Goal: Navigation & Orientation: Find specific page/section

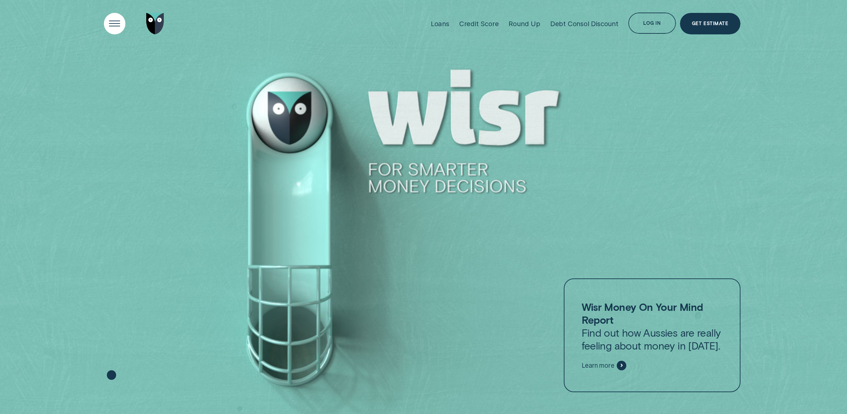
click at [118, 25] on div "Open Menu" at bounding box center [115, 24] width 30 height 30
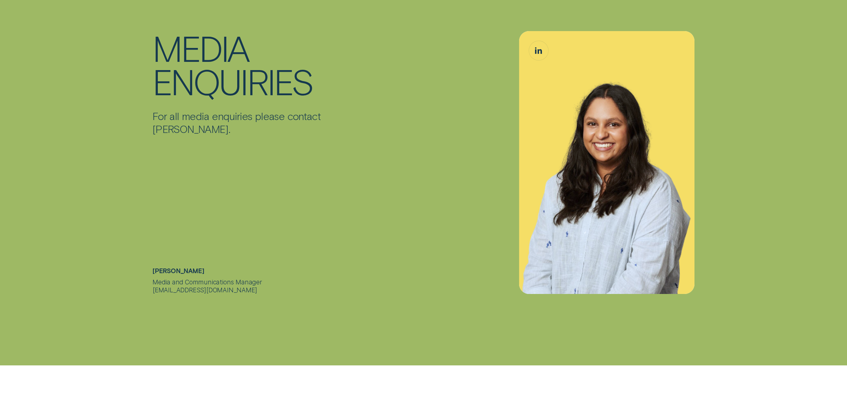
scroll to position [4350, 0]
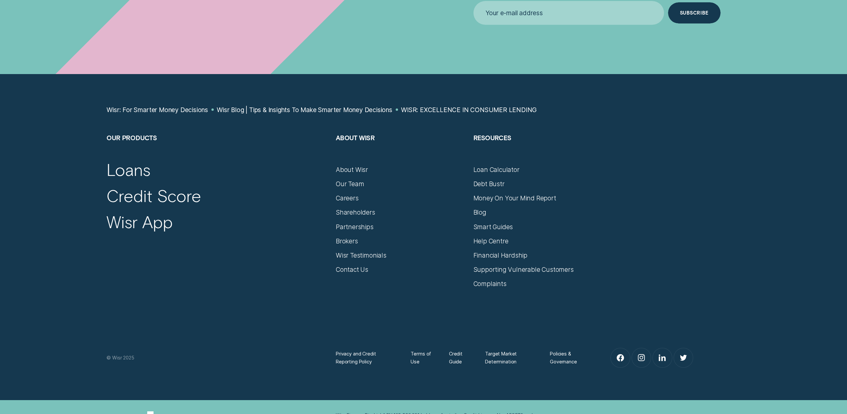
scroll to position [2214, 0]
